Goal: Task Accomplishment & Management: Use online tool/utility

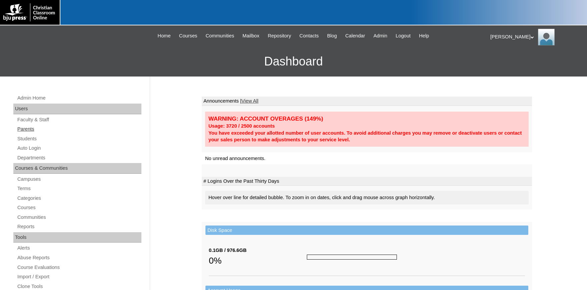
click at [36, 127] on link "Parents" at bounding box center [79, 129] width 125 height 8
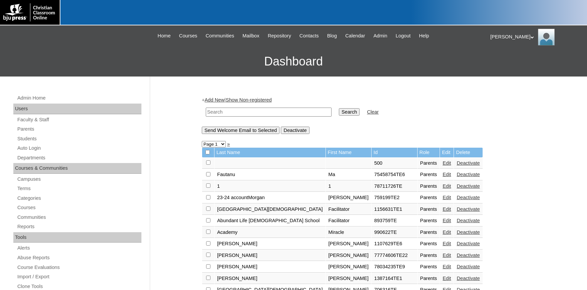
click at [226, 114] on input "text" at bounding box center [269, 111] width 126 height 9
type input "kmurray"
click at [339, 108] on input "Search" at bounding box center [349, 111] width 21 height 7
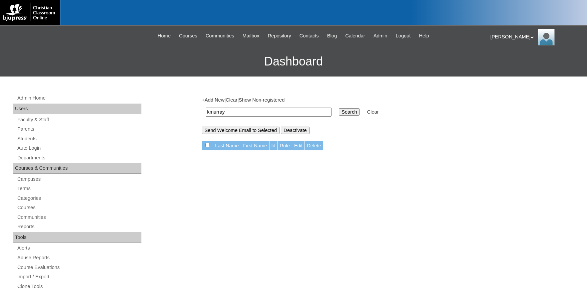
click at [231, 108] on input "kmurray" at bounding box center [269, 111] width 126 height 9
drag, startPoint x: 231, startPoint y: 110, endPoint x: 173, endPoint y: 112, distance: 58.1
click at [206, 111] on input "kmurray" at bounding box center [269, 111] width 126 height 9
type input "orchard"
click at [339, 108] on input "Search" at bounding box center [349, 111] width 21 height 7
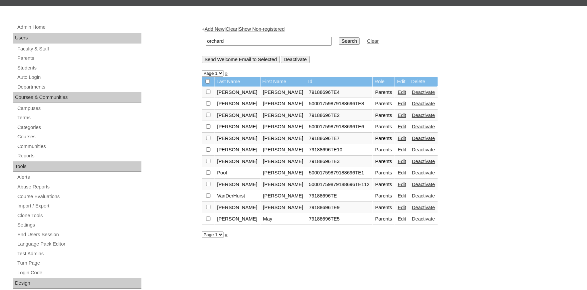
scroll to position [73, 0]
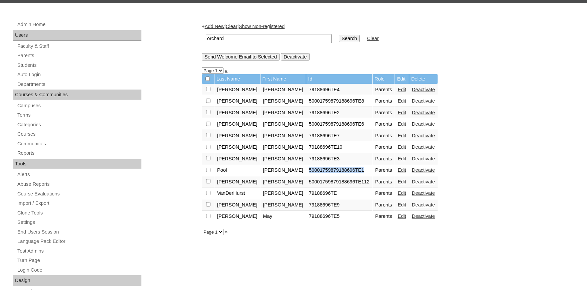
drag, startPoint x: 336, startPoint y: 174, endPoint x: 279, endPoint y: 174, distance: 57.1
click at [306, 174] on td "50001759879188696TE1" at bounding box center [339, 170] width 66 height 11
copy td "50001759879188696TE1"
click at [37, 76] on link "Auto Login" at bounding box center [79, 74] width 125 height 8
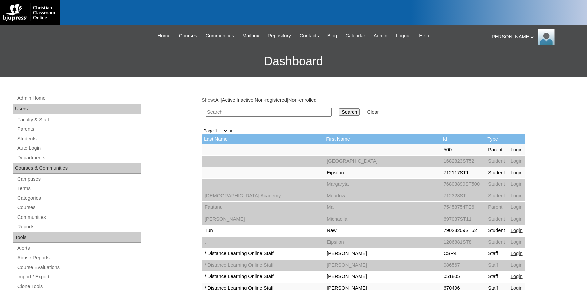
paste input "50001759879188696TE1"
type input "50001759879188696TE1"
click at [340, 112] on input "Search" at bounding box center [349, 111] width 21 height 7
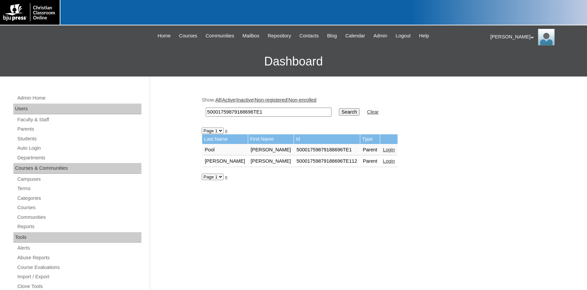
click at [383, 150] on link "Login" at bounding box center [389, 149] width 12 height 5
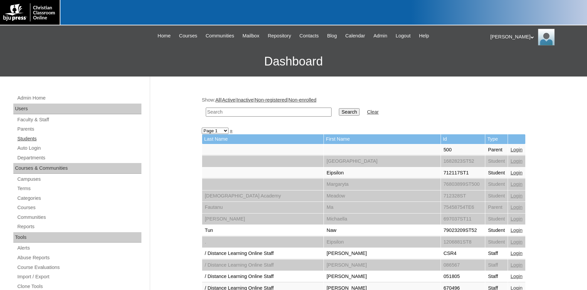
click at [31, 139] on link "Students" at bounding box center [79, 138] width 125 height 8
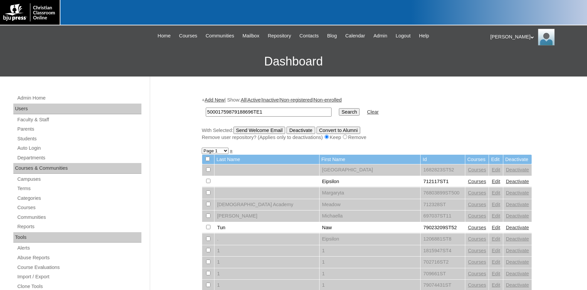
type input "50001759879188696TE1"
click at [343, 112] on input "Search" at bounding box center [349, 111] width 21 height 7
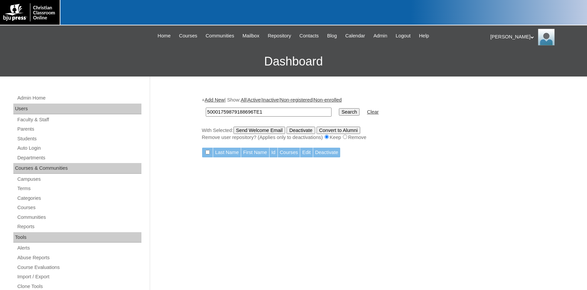
click at [277, 113] on input "50001759879188696TE1" at bounding box center [269, 111] width 126 height 9
type input "50001759879188696"
click at [339, 108] on input "Search" at bounding box center [349, 111] width 21 height 7
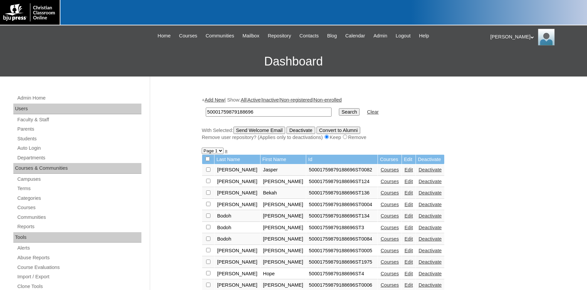
drag, startPoint x: 262, startPoint y: 112, endPoint x: 164, endPoint y: 107, distance: 98.9
click at [206, 107] on input "50001759879188696" at bounding box center [269, 111] width 126 height 9
type input "[PERSON_NAME]"
click at [339, 108] on input "Search" at bounding box center [349, 111] width 21 height 7
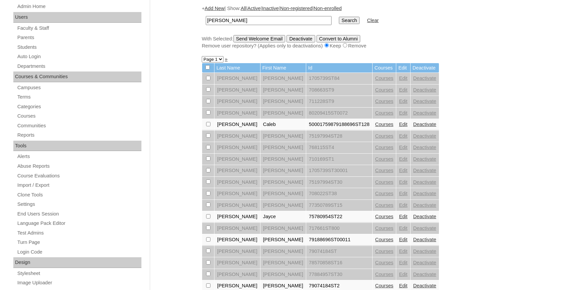
scroll to position [110, 0]
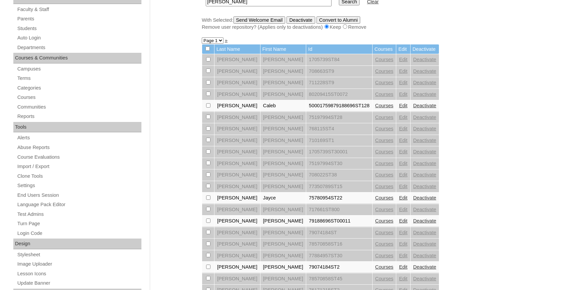
click at [399, 223] on link "Edit" at bounding box center [403, 220] width 8 height 5
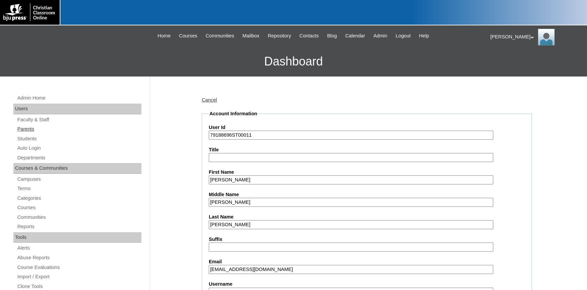
click at [32, 129] on link "Parents" at bounding box center [79, 129] width 125 height 8
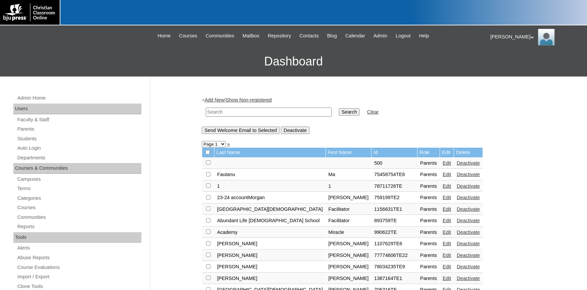
click at [262, 110] on input "text" at bounding box center [269, 111] width 126 height 9
type input "yetta"
click at [339, 108] on input "Search" at bounding box center [349, 111] width 21 height 7
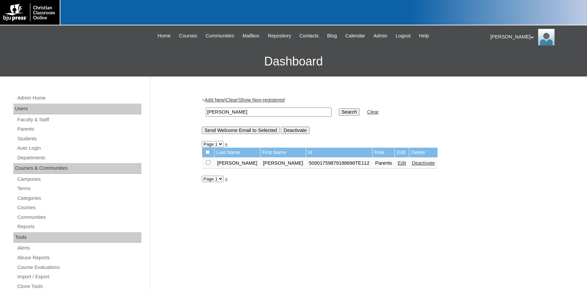
click at [398, 166] on link "Edit" at bounding box center [402, 162] width 8 height 5
drag, startPoint x: 338, startPoint y: 166, endPoint x: 264, endPoint y: 164, distance: 74.5
click at [263, 164] on tr "Reid Yetta 50001759879188696TE112 Parents Edit Deactivate" at bounding box center [320, 163] width 236 height 11
copy tr "50001759879188696TE112"
click at [35, 148] on link "Auto Login" at bounding box center [79, 148] width 125 height 8
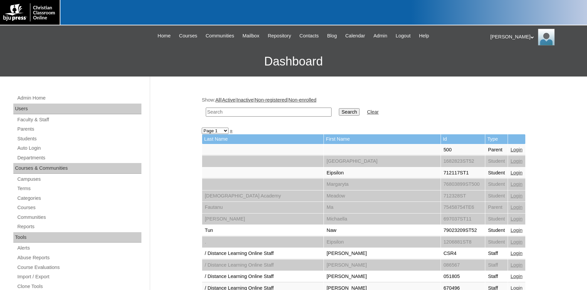
paste input "50001759879188696TE112"
drag, startPoint x: 219, startPoint y: 111, endPoint x: 99, endPoint y: 102, distance: 120.2
click at [206, 107] on input "50001759879188696TE112" at bounding box center [269, 111] width 126 height 9
click at [288, 114] on input "50001759879188696TE112" at bounding box center [269, 111] width 126 height 9
type input "50001759879188696TE112"
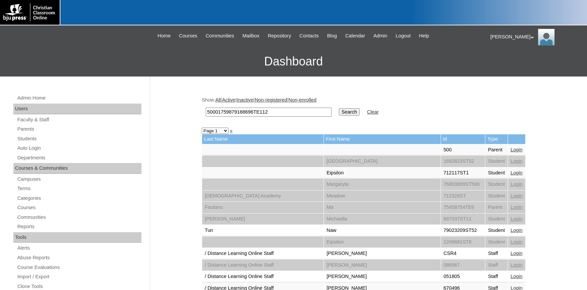
click at [339, 112] on input "Search" at bounding box center [349, 111] width 21 height 7
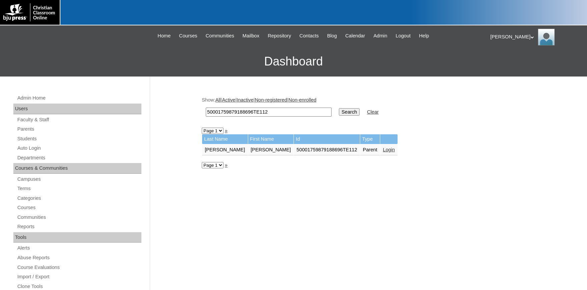
click at [383, 148] on link "Login" at bounding box center [389, 149] width 12 height 5
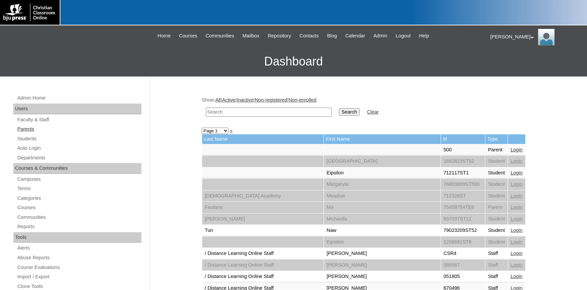
click at [31, 128] on link "Parents" at bounding box center [79, 129] width 125 height 8
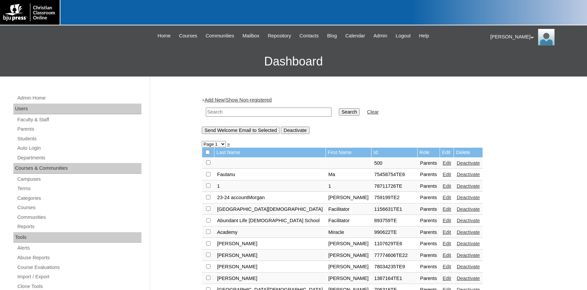
paste input "78324339"
type input "78324339"
click at [339, 110] on input "Search" at bounding box center [349, 111] width 21 height 7
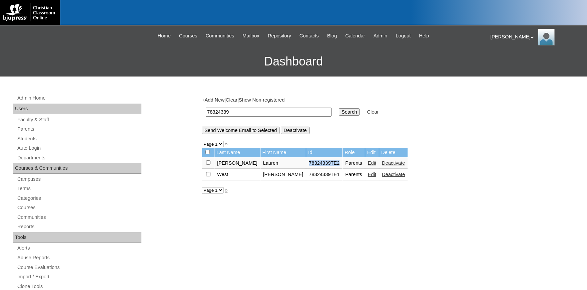
drag, startPoint x: 299, startPoint y: 164, endPoint x: 287, endPoint y: 164, distance: 12.0
click at [273, 164] on tr "Dann Lauren 78324339TE2 Parents Edit Deactivate" at bounding box center [305, 163] width 206 height 11
copy tr "78324339TE2"
click at [24, 149] on link "Auto Login" at bounding box center [79, 148] width 125 height 8
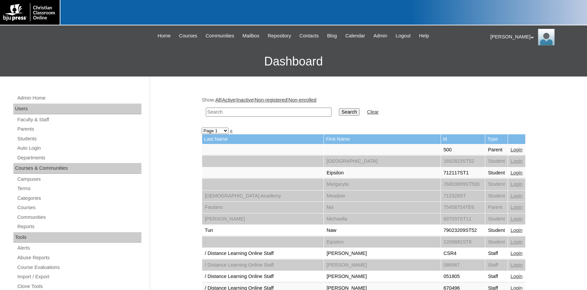
paste input "78324339TE2"
drag, startPoint x: 219, startPoint y: 111, endPoint x: 61, endPoint y: 103, distance: 158.7
click at [206, 107] on input "78324339TE2" at bounding box center [269, 111] width 126 height 9
type input "78324339TE2"
click at [339, 108] on input "Search" at bounding box center [349, 111] width 21 height 7
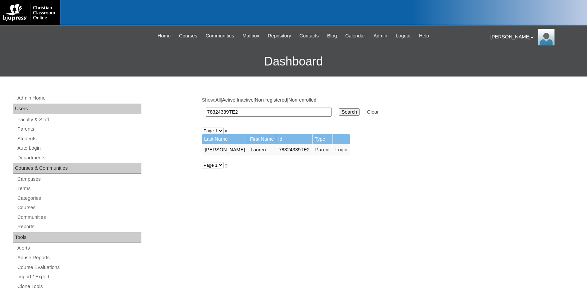
click at [336, 150] on link "Login" at bounding box center [342, 149] width 12 height 5
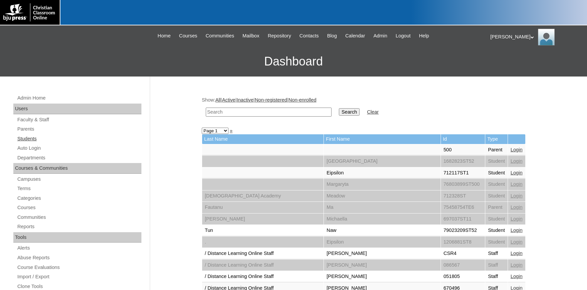
click at [32, 138] on link "Students" at bounding box center [79, 138] width 125 height 8
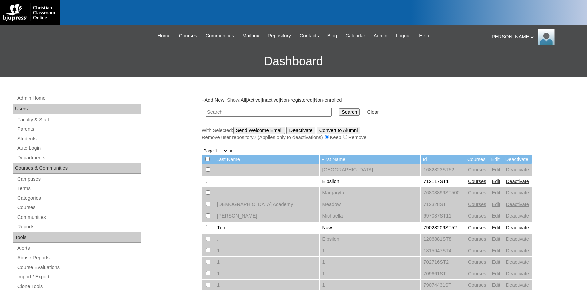
click at [259, 113] on input "text" at bounding box center [269, 111] width 126 height 9
drag, startPoint x: 218, startPoint y: 111, endPoint x: 13, endPoint y: 102, distance: 205.4
click at [206, 107] on input "78324339TE2" at bounding box center [269, 111] width 126 height 9
click at [257, 112] on input "78324339TE2" at bounding box center [269, 111] width 126 height 9
type input "78324339"
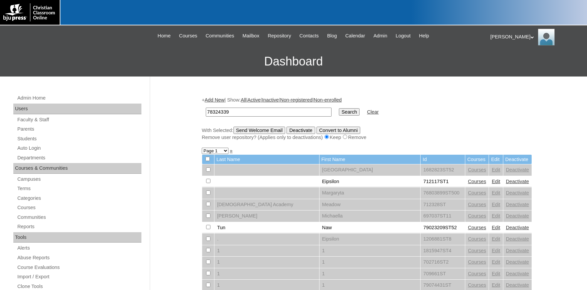
click at [339, 112] on input "Search" at bounding box center [349, 111] width 21 height 7
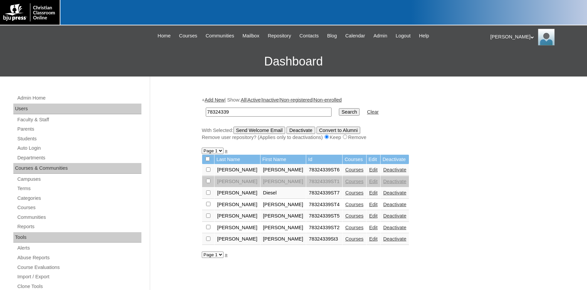
click at [369, 195] on link "Edit" at bounding box center [373, 192] width 8 height 5
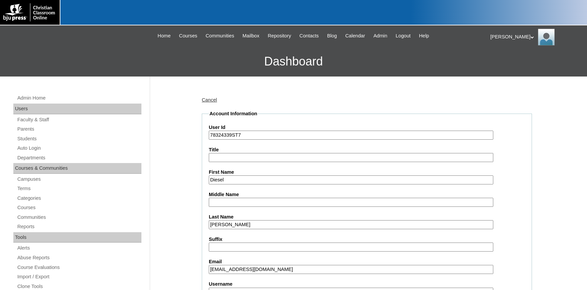
click at [216, 101] on link "Cancel" at bounding box center [209, 99] width 15 height 5
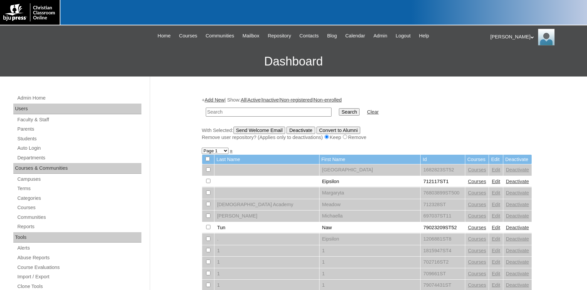
click at [258, 114] on input "text" at bounding box center [269, 111] width 126 height 9
type input "peper"
click at [339, 108] on input "Search" at bounding box center [349, 111] width 21 height 7
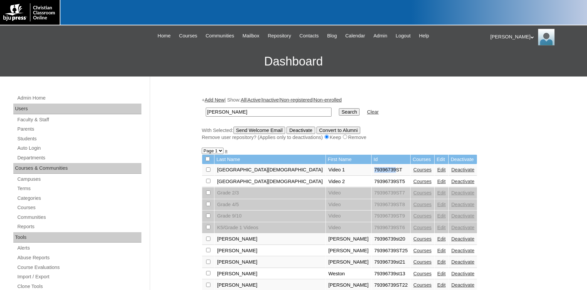
drag, startPoint x: 352, startPoint y: 172, endPoint x: 326, endPoint y: 172, distance: 25.7
click at [326, 172] on tr "Calvary Light [DEMOGRAPHIC_DATA] Academy Video 1 79396739ST Courses Edit Deacti…" at bounding box center [339, 169] width 275 height 11
copy tr "79396739"
click at [29, 129] on link "Parents" at bounding box center [79, 129] width 125 height 8
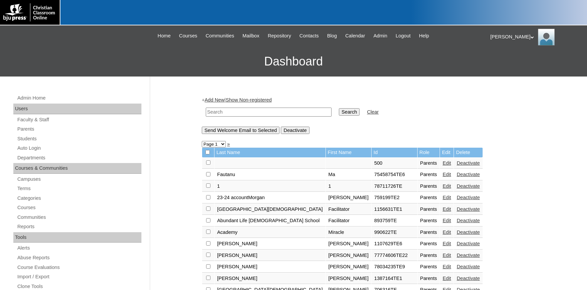
paste input "79396739"
type input "79396739"
click at [339, 111] on input "Search" at bounding box center [349, 111] width 21 height 7
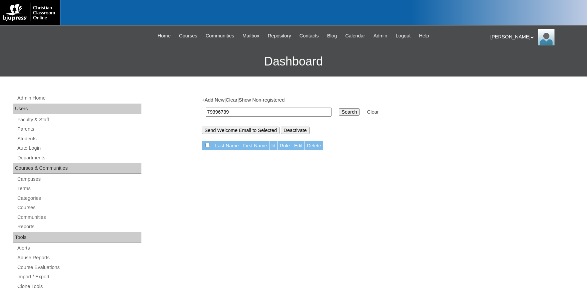
drag, startPoint x: 219, startPoint y: 112, endPoint x: 98, endPoint y: 113, distance: 120.5
click at [206, 111] on input "79396739" at bounding box center [269, 111] width 126 height 9
type input "79396739"
click at [339, 108] on input "Search" at bounding box center [349, 111] width 21 height 7
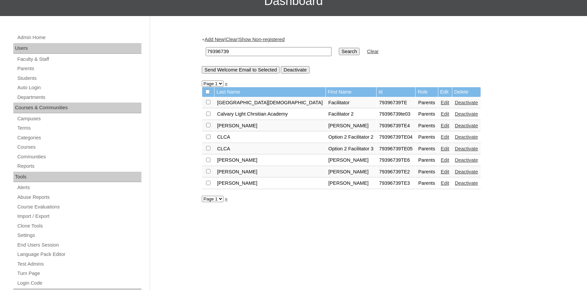
scroll to position [110, 0]
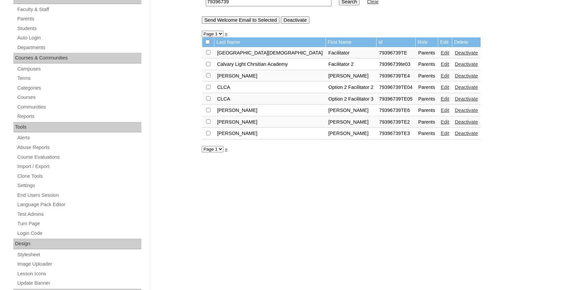
click at [441, 78] on link "Edit" at bounding box center [445, 75] width 8 height 5
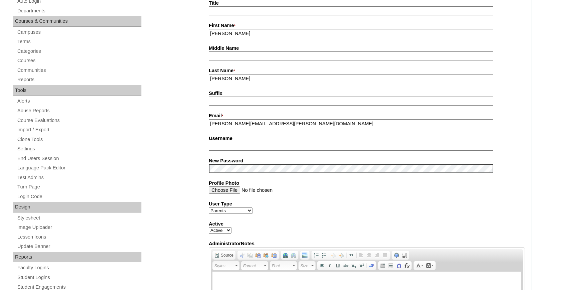
click at [231, 147] on input "Username" at bounding box center [351, 146] width 285 height 9
type input "cathy.cisneros"
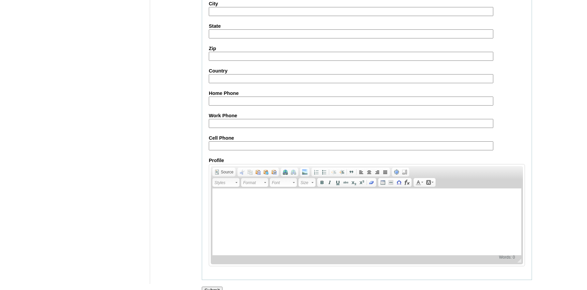
scroll to position [587, 0]
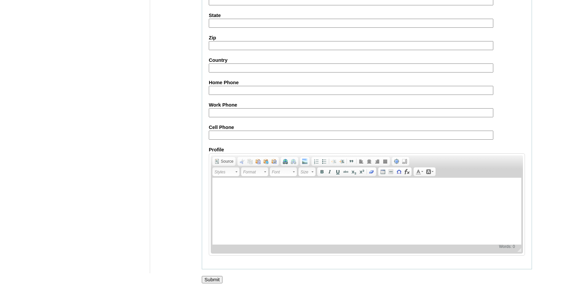
click at [214, 278] on input "Submit" at bounding box center [212, 279] width 21 height 7
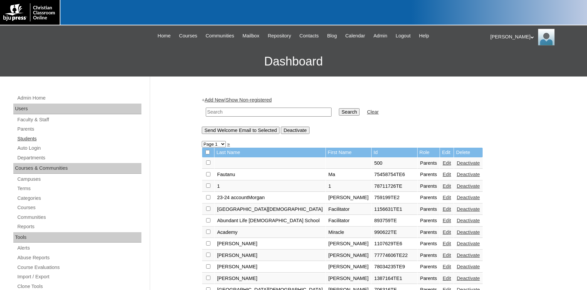
click at [27, 138] on link "Students" at bounding box center [79, 138] width 125 height 8
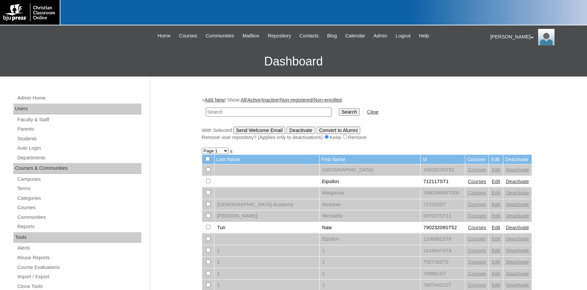
click at [30, 128] on link "Parents" at bounding box center [79, 129] width 125 height 8
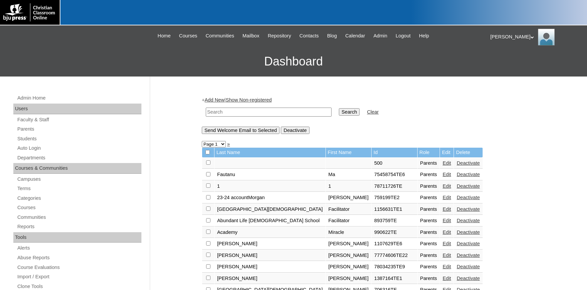
click at [234, 111] on input "text" at bounding box center [269, 111] width 126 height 9
paste input "79396739"
drag, startPoint x: 219, startPoint y: 112, endPoint x: 95, endPoint y: 97, distance: 124.7
click at [206, 107] on input "79396739" at bounding box center [269, 111] width 126 height 9
type input "79396739"
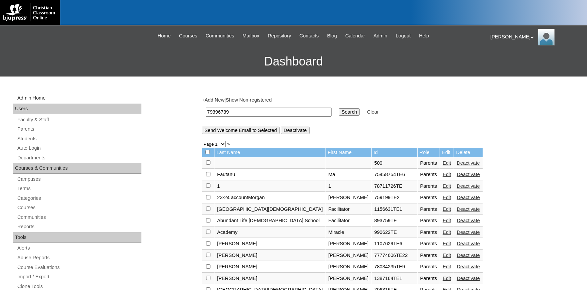
click at [339, 108] on input "Search" at bounding box center [349, 111] width 21 height 7
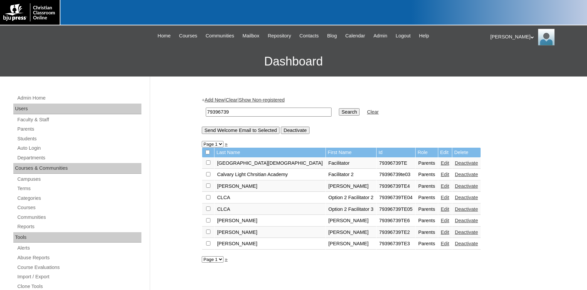
click at [441, 246] on link "Edit" at bounding box center [445, 243] width 8 height 5
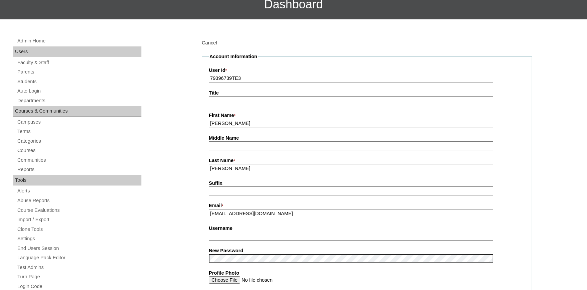
scroll to position [147, 0]
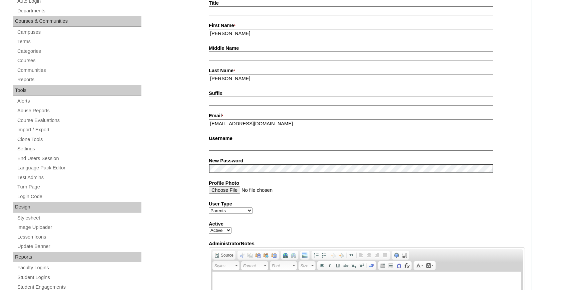
click at [223, 147] on input "Username" at bounding box center [351, 146] width 285 height 9
type input "bethany.scudder"
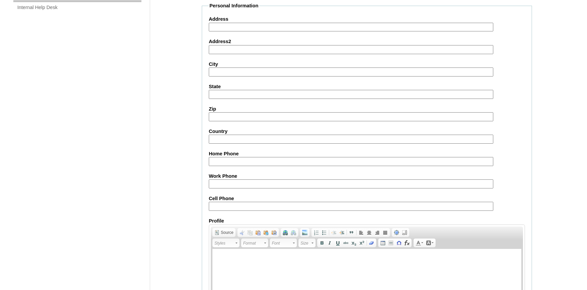
scroll to position [587, 0]
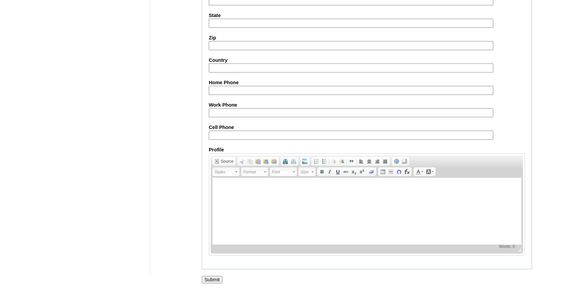
click at [209, 276] on input "Submit" at bounding box center [212, 279] width 21 height 7
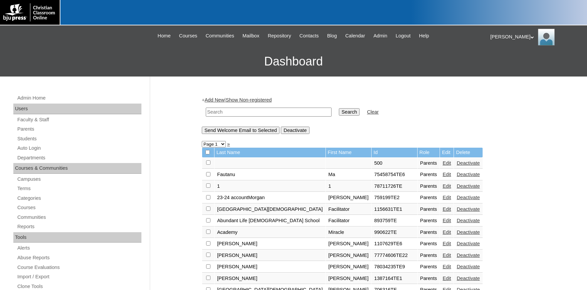
click at [219, 112] on input "text" at bounding box center [269, 111] width 126 height 9
paste input "79396739"
drag, startPoint x: 243, startPoint y: 112, endPoint x: 137, endPoint y: 114, distance: 105.8
click at [206, 111] on input "79396739" at bounding box center [269, 111] width 126 height 9
type input "79396739"
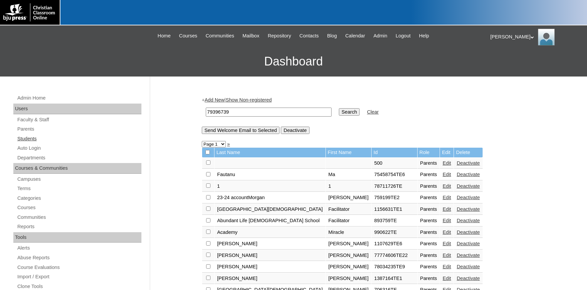
drag, startPoint x: 31, startPoint y: 138, endPoint x: 64, endPoint y: 140, distance: 33.1
click at [34, 139] on link "Students" at bounding box center [79, 138] width 125 height 8
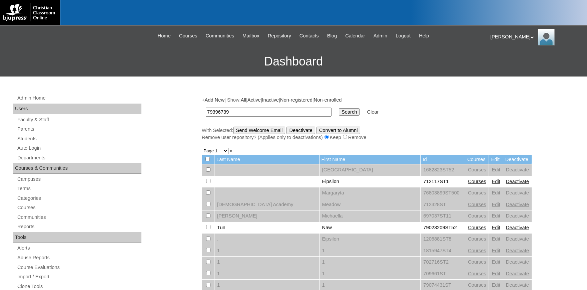
drag, startPoint x: 217, startPoint y: 111, endPoint x: 151, endPoint y: 112, distance: 65.4
click at [206, 111] on input "79396739" at bounding box center [269, 111] width 126 height 9
type input "79396739"
click at [339, 108] on input "Search" at bounding box center [349, 111] width 21 height 7
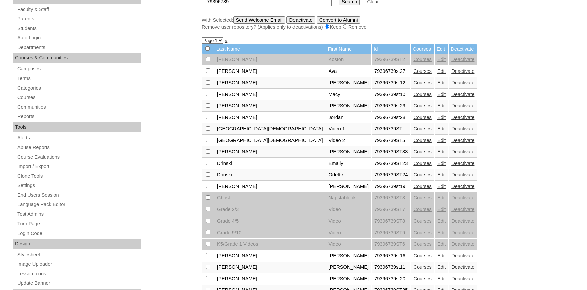
scroll to position [257, 0]
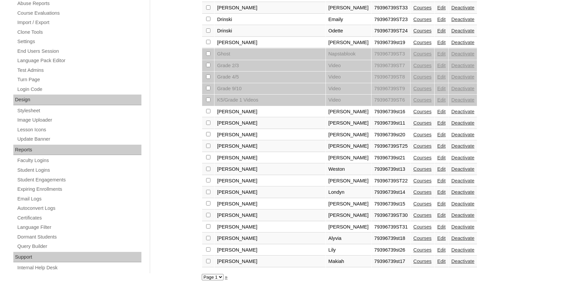
click at [413, 160] on link "Courses" at bounding box center [422, 157] width 18 height 5
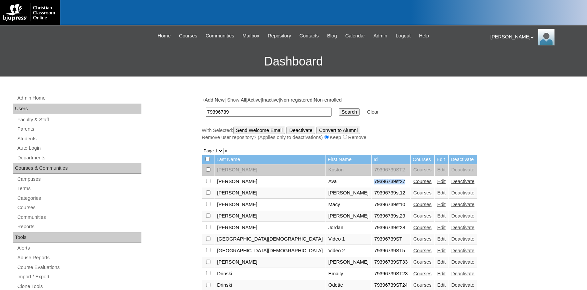
drag, startPoint x: 369, startPoint y: 184, endPoint x: 338, endPoint y: 184, distance: 31.0
click at [327, 184] on tr "Blair Ava 79396739st27 Courses Edit Deactivate" at bounding box center [339, 181] width 275 height 11
copy tr "79396739st27"
drag, startPoint x: 31, startPoint y: 149, endPoint x: 53, endPoint y: 149, distance: 21.7
click at [31, 149] on link "Auto Login" at bounding box center [79, 148] width 125 height 8
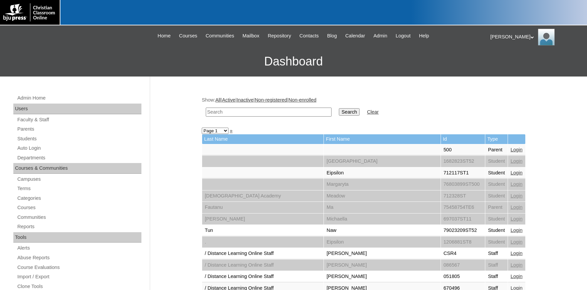
paste input "79396739st27"
drag, startPoint x: 219, startPoint y: 112, endPoint x: 81, endPoint y: 108, distance: 138.2
click at [206, 108] on input "79396739st27" at bounding box center [269, 111] width 126 height 9
type input "79396739st27"
click at [339, 108] on input "Search" at bounding box center [349, 111] width 21 height 7
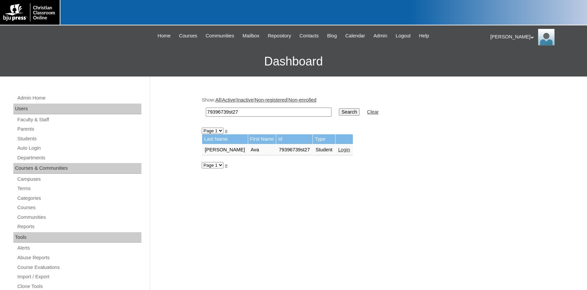
click at [338, 148] on link "Login" at bounding box center [344, 149] width 12 height 5
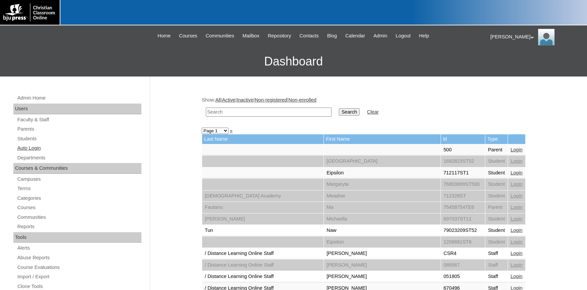
click at [33, 147] on link "Auto Login" at bounding box center [79, 148] width 125 height 8
paste input "79396739st27"
drag, startPoint x: 219, startPoint y: 113, endPoint x: 99, endPoint y: 113, distance: 119.8
click at [206, 112] on input "79396739st27" at bounding box center [269, 111] width 126 height 9
type input "79396739st27"
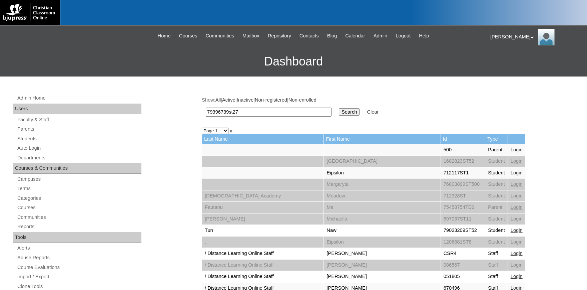
click at [339, 108] on input "Search" at bounding box center [349, 111] width 21 height 7
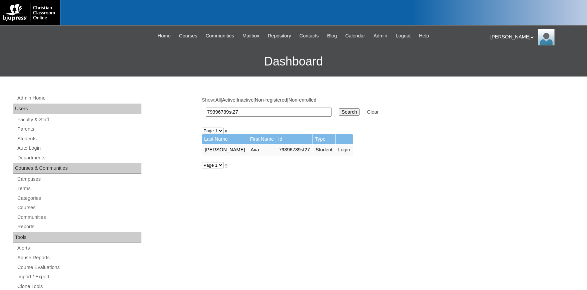
click at [253, 113] on input "79396739st27" at bounding box center [269, 111] width 126 height 9
type input "79396739st"
click at [339, 108] on input "Search" at bounding box center [349, 111] width 21 height 7
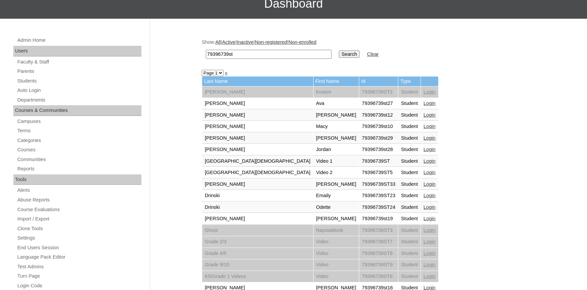
scroll to position [110, 0]
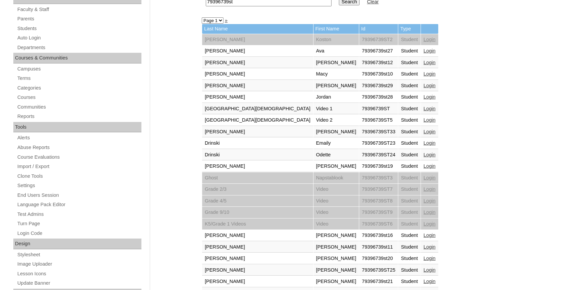
click at [424, 154] on link "Login" at bounding box center [430, 154] width 12 height 5
